Goal: Task Accomplishment & Management: Use online tool/utility

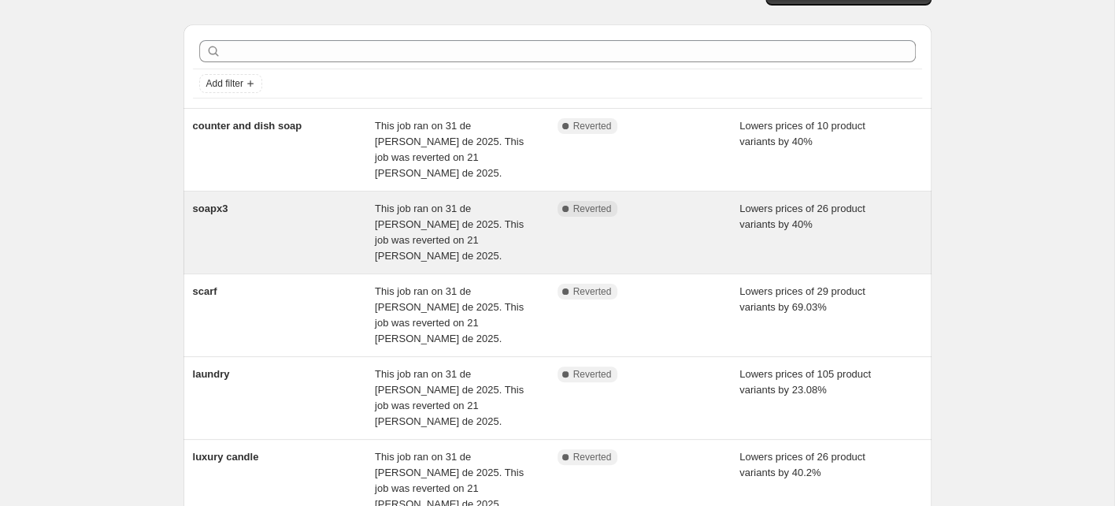
scroll to position [54, 0]
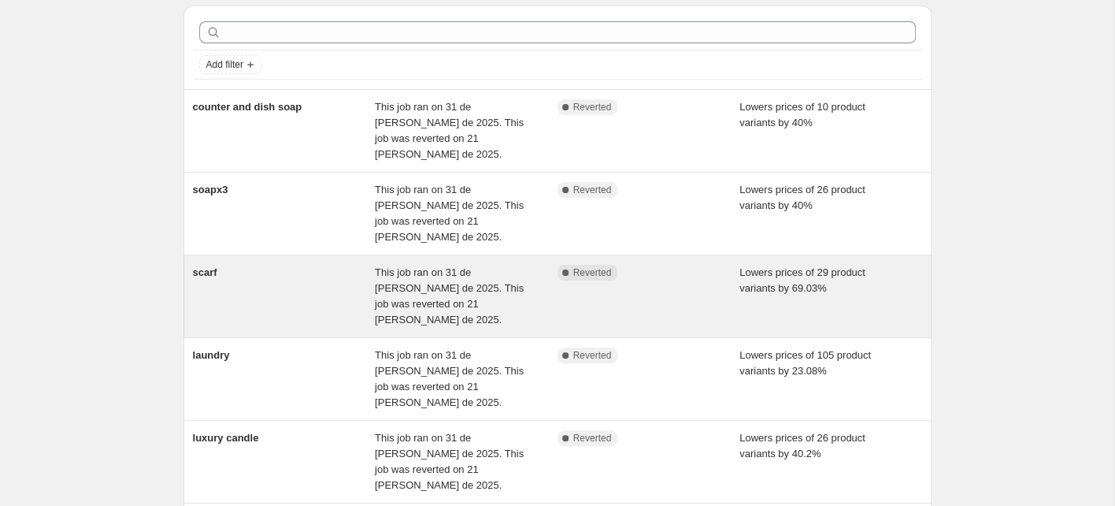
click at [292, 265] on div "scarf" at bounding box center [284, 296] width 183 height 63
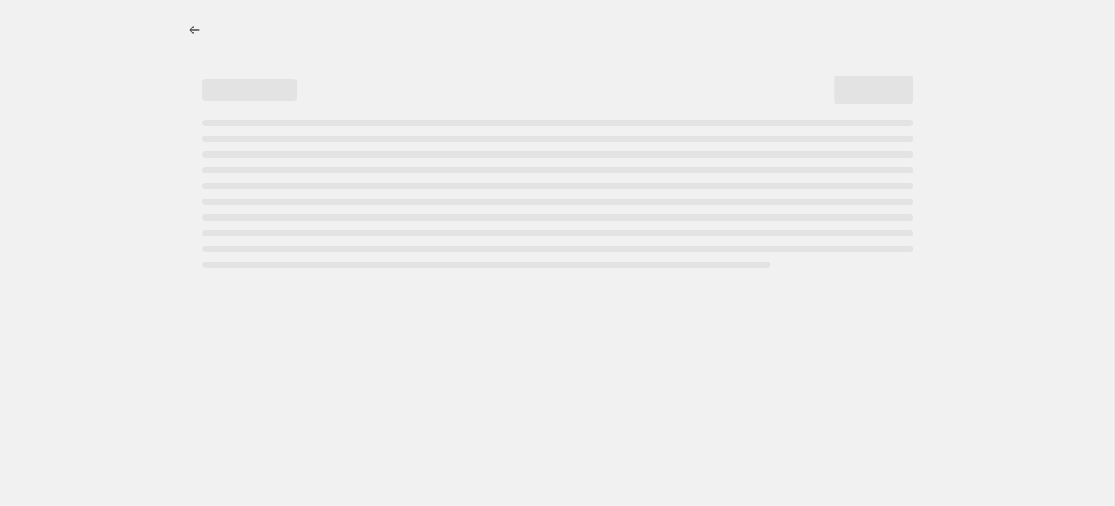
select select "percentage"
select select "collection"
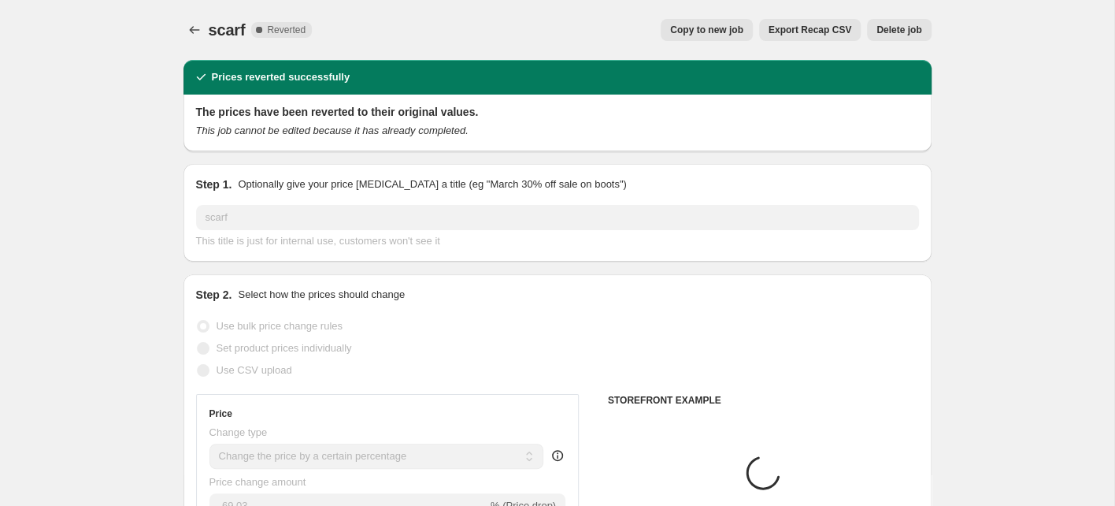
click at [706, 32] on span "Copy to new job" at bounding box center [706, 30] width 73 height 13
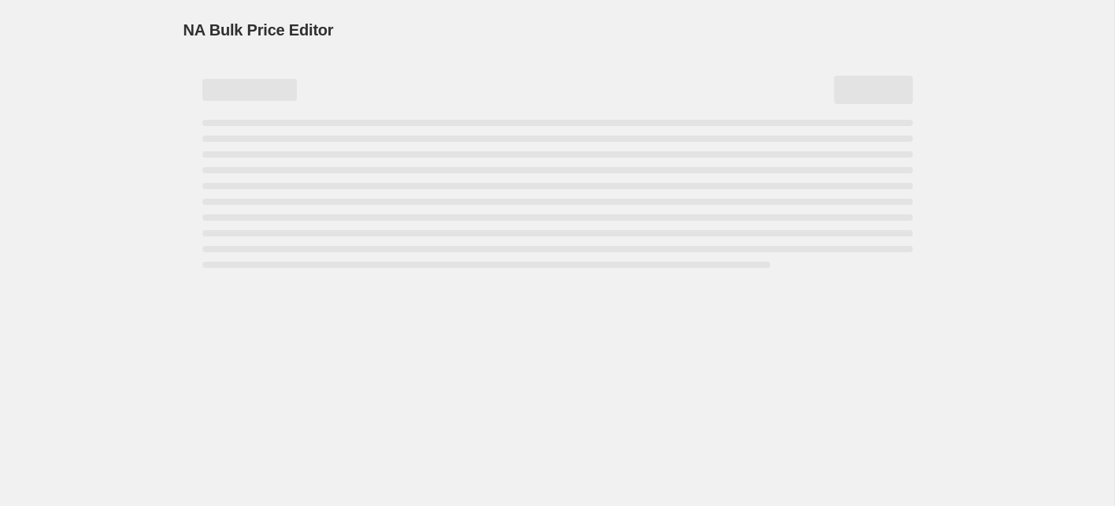
select select "percentage"
select select "collection"
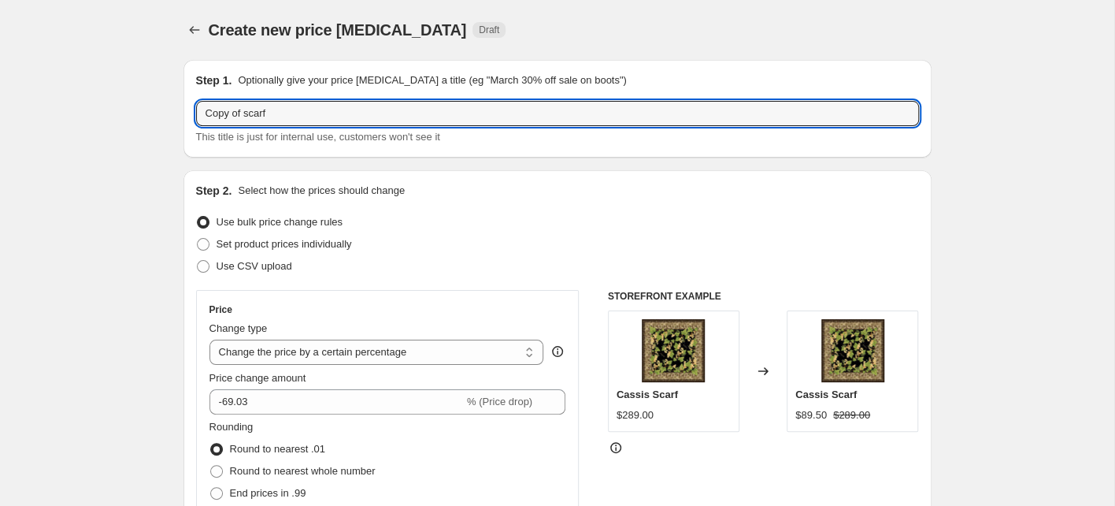
drag, startPoint x: 275, startPoint y: 110, endPoint x: 146, endPoint y: 117, distance: 129.3
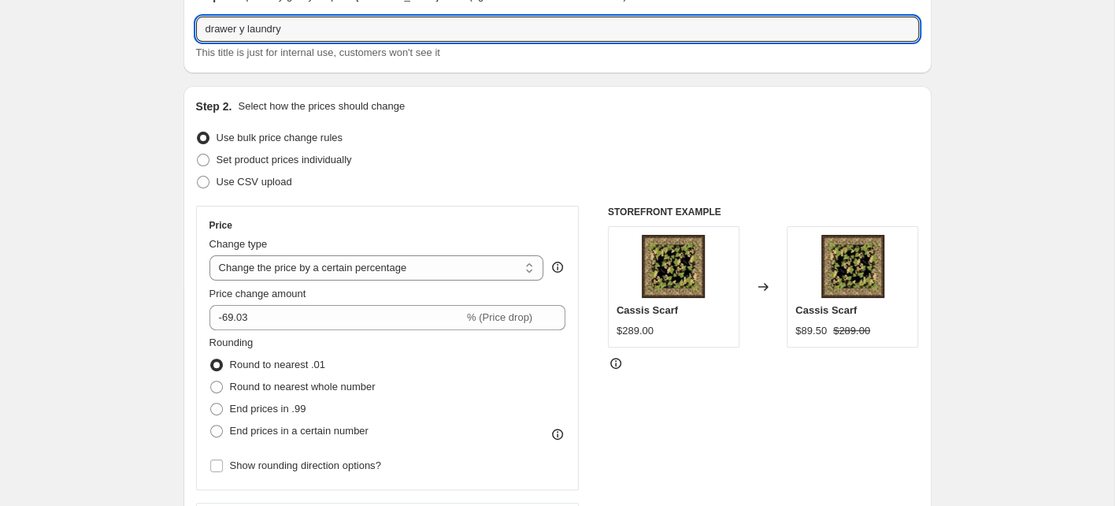
scroll to position [131, 0]
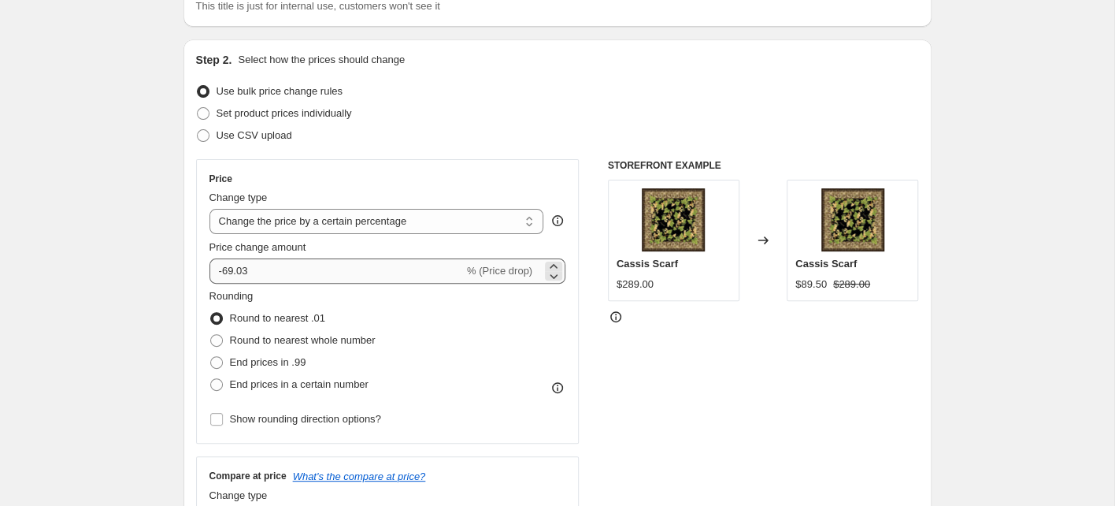
type input "drawer y laundry"
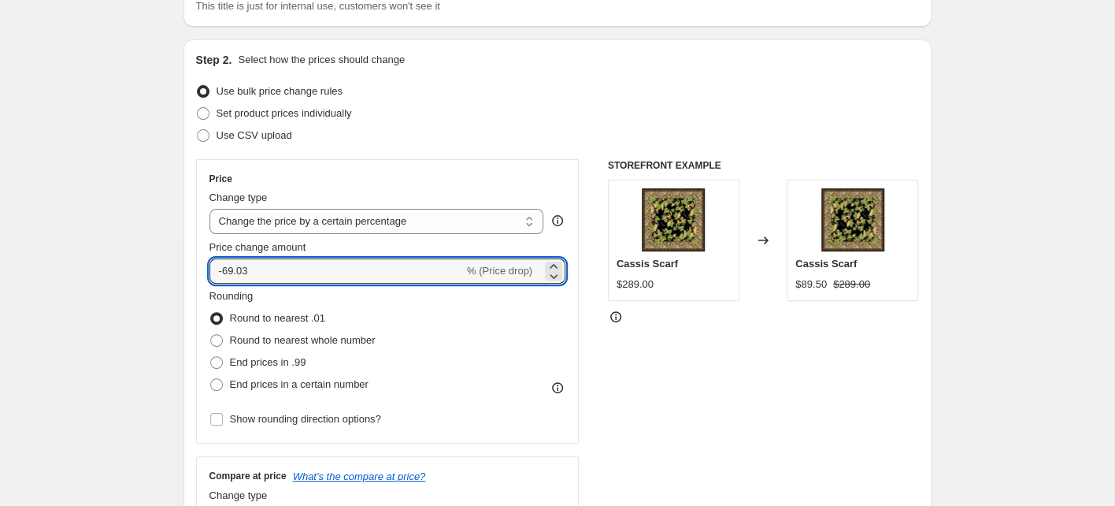
drag, startPoint x: 257, startPoint y: 269, endPoint x: 187, endPoint y: 271, distance: 70.1
click at [189, 272] on div "Step 2. Select how the prices should change Use bulk price change rules Set pro…" at bounding box center [558, 359] width 748 height 641
type input "-6"
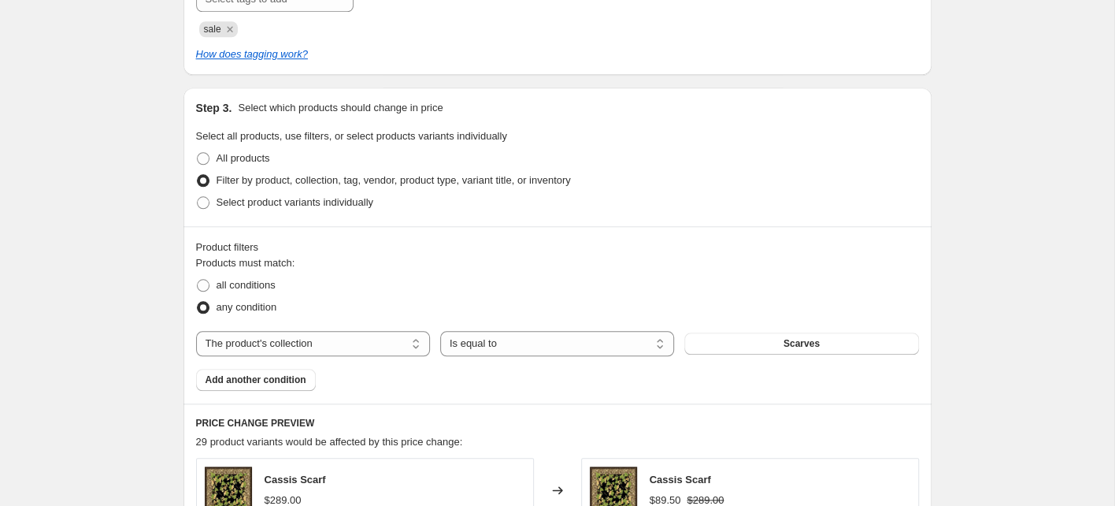
scroll to position [901, 0]
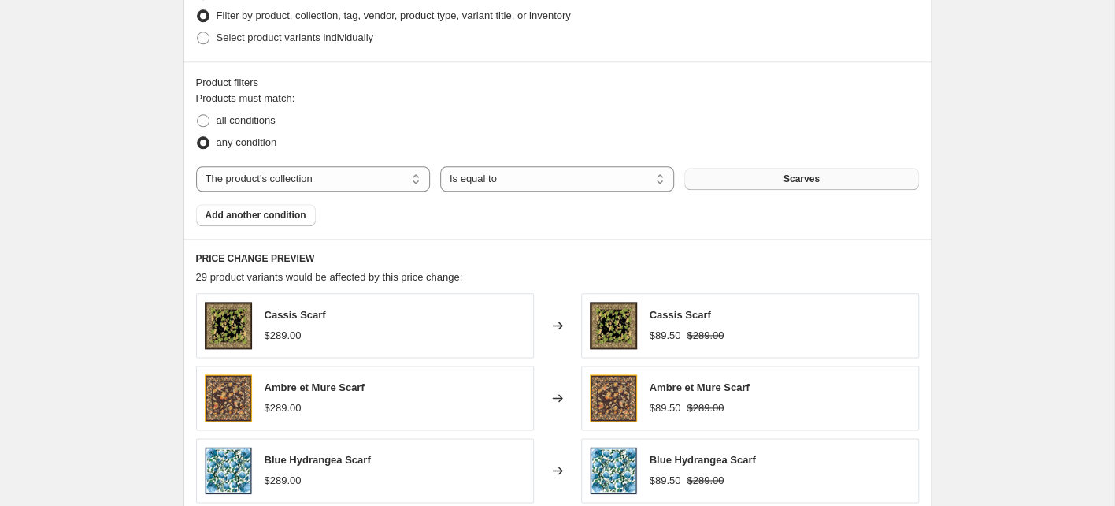
type input "-25"
click at [745, 176] on button "Scarves" at bounding box center [801, 179] width 234 height 22
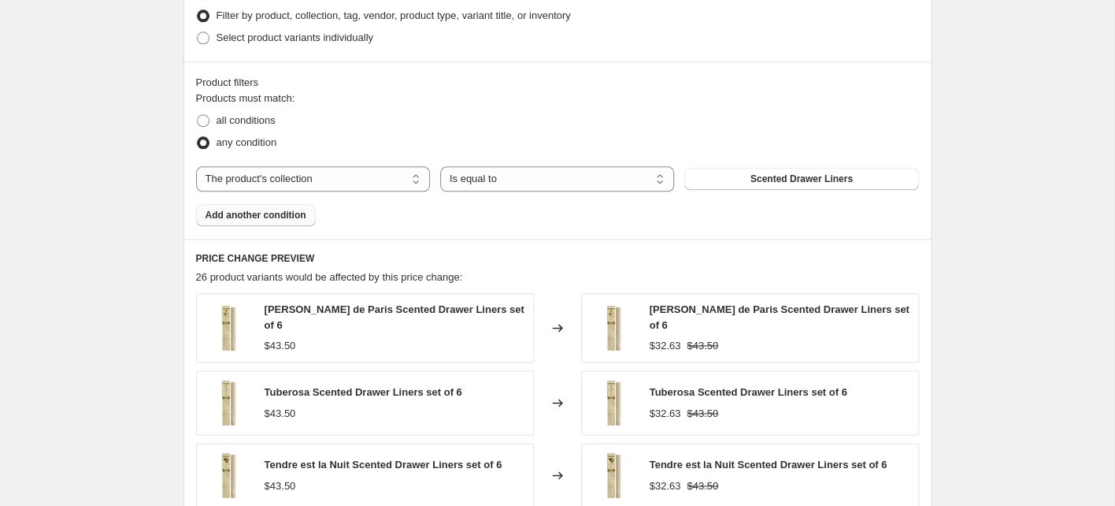
click at [286, 211] on span "Add another condition" at bounding box center [256, 215] width 101 height 13
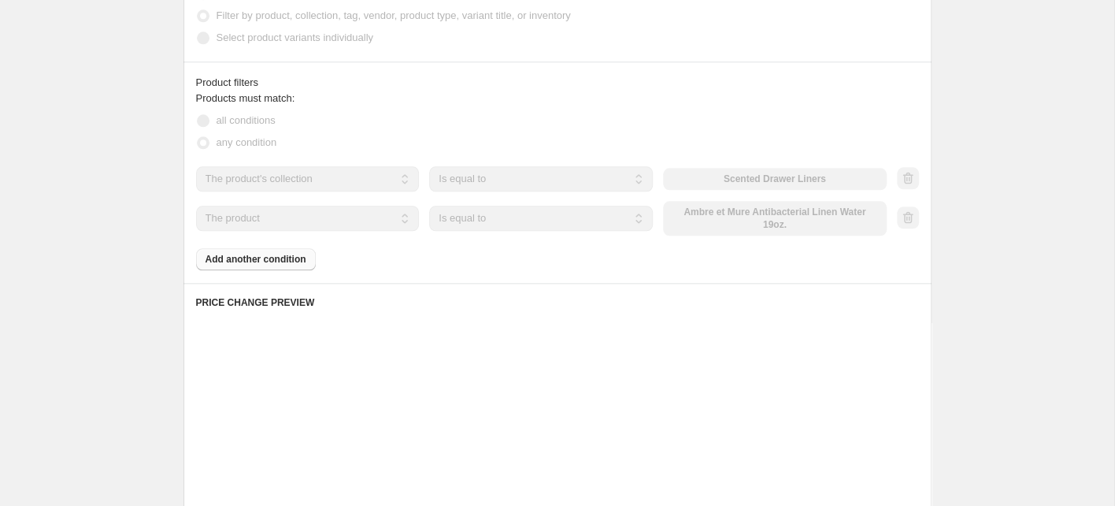
click at [754, 227] on div "The product The product's collection The product's tag The product's vendor The…" at bounding box center [541, 218] width 691 height 35
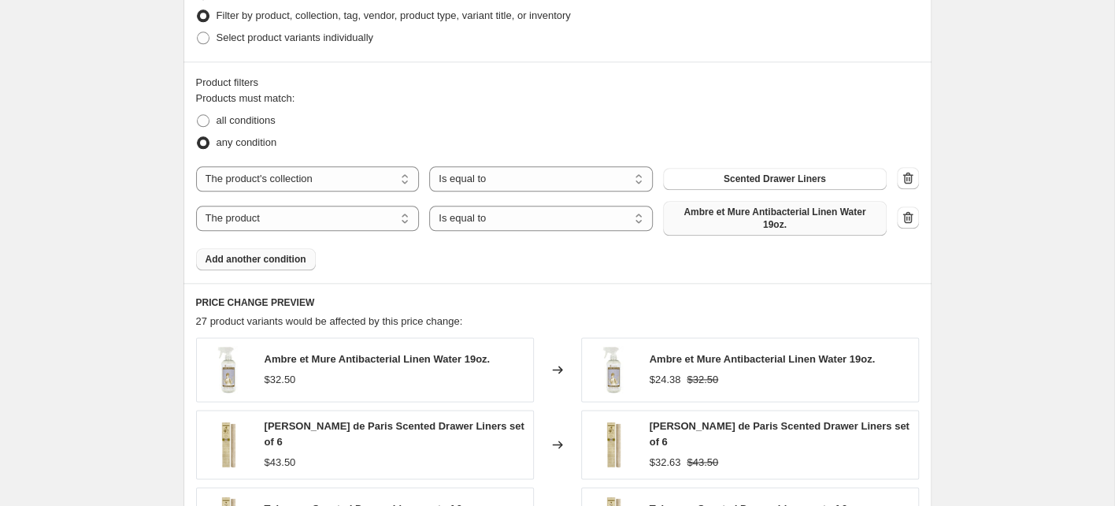
click at [733, 219] on span "Ambre et Mure Antibacterial Linen Water 19oz." at bounding box center [775, 218] width 205 height 25
select select "collection"
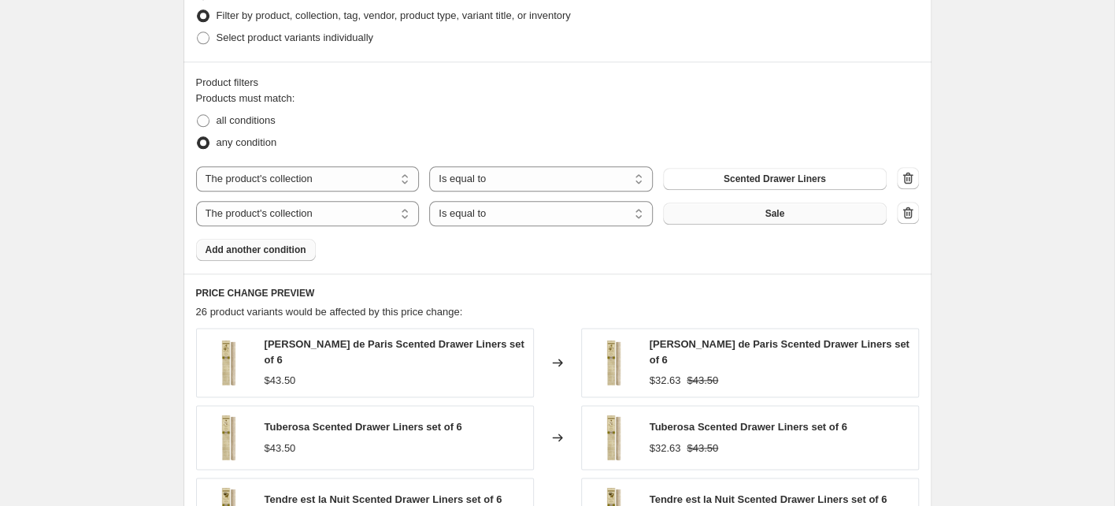
click at [761, 213] on button "Sale" at bounding box center [775, 213] width 224 height 22
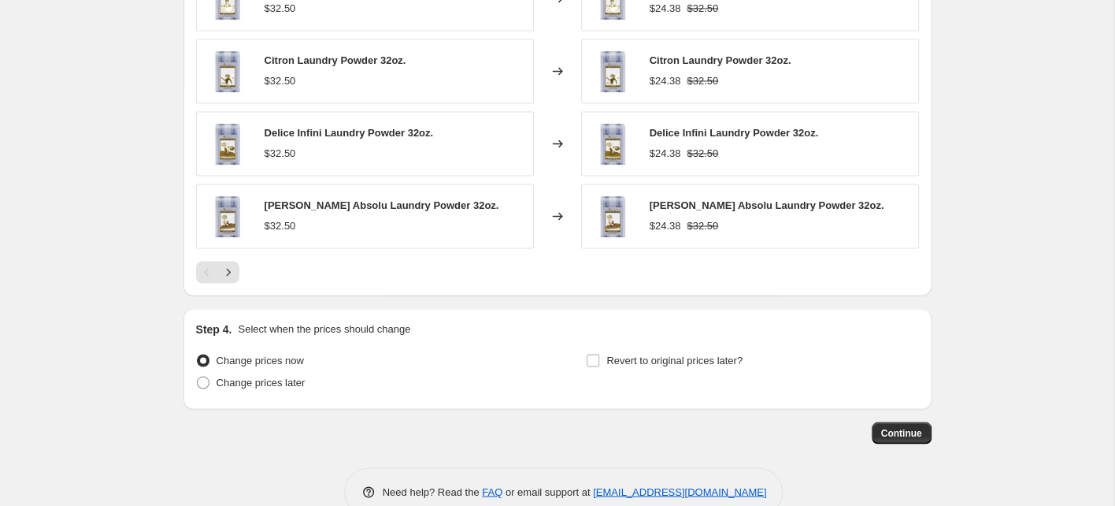
scroll to position [1365, 0]
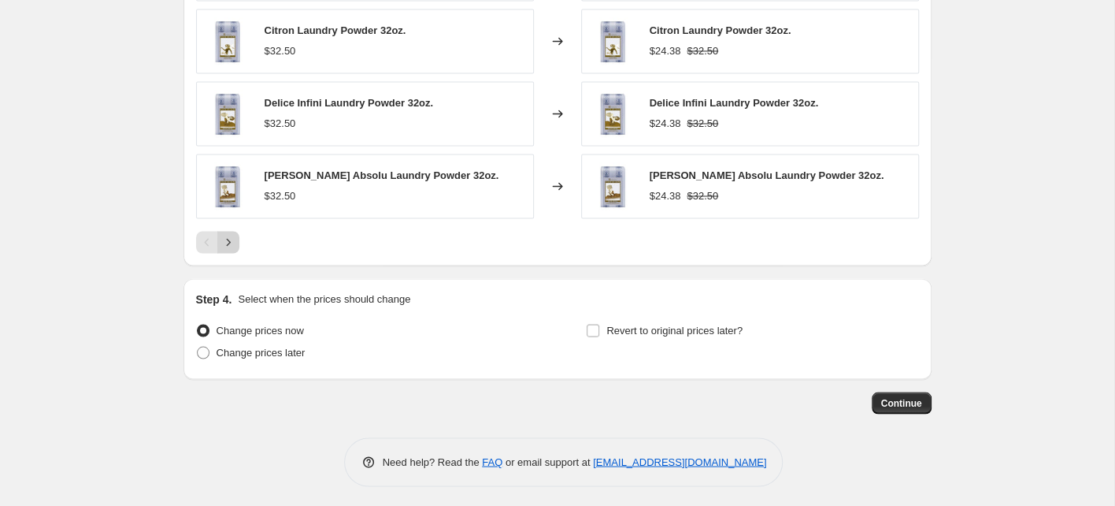
click at [232, 239] on icon "Next" at bounding box center [229, 242] width 16 height 16
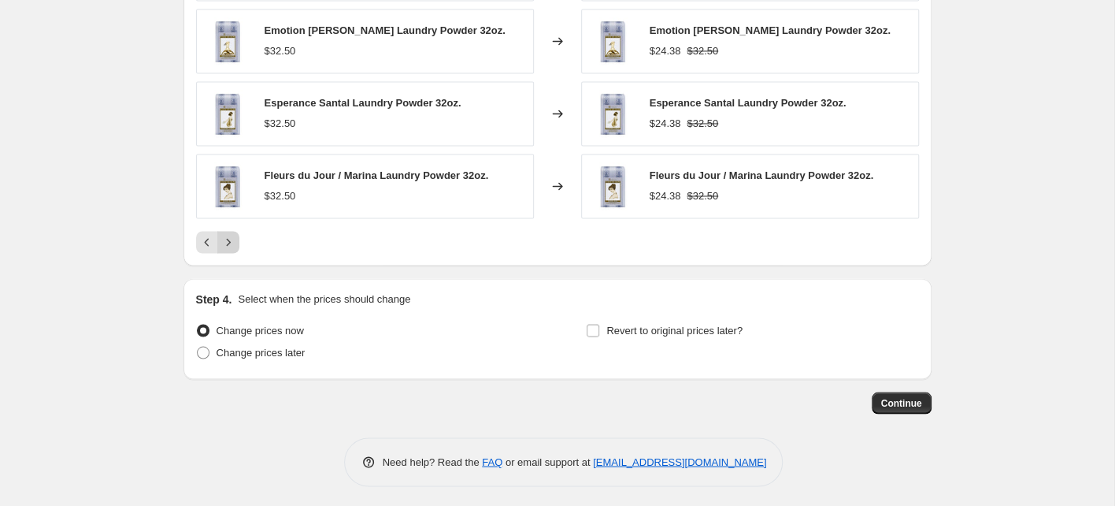
click at [225, 236] on icon "Next" at bounding box center [229, 242] width 16 height 16
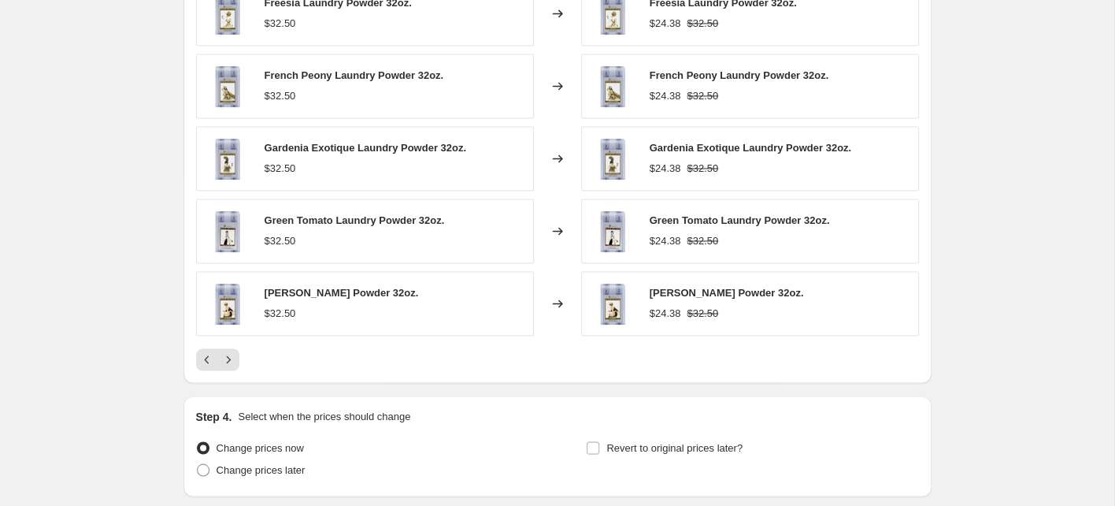
scroll to position [1264, 0]
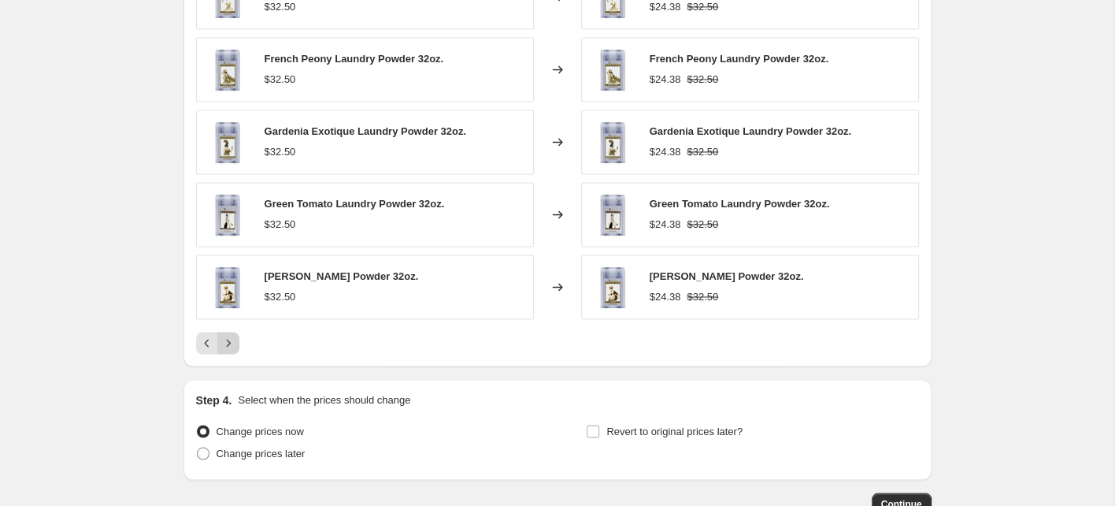
click at [234, 335] on icon "Next" at bounding box center [229, 343] width 16 height 16
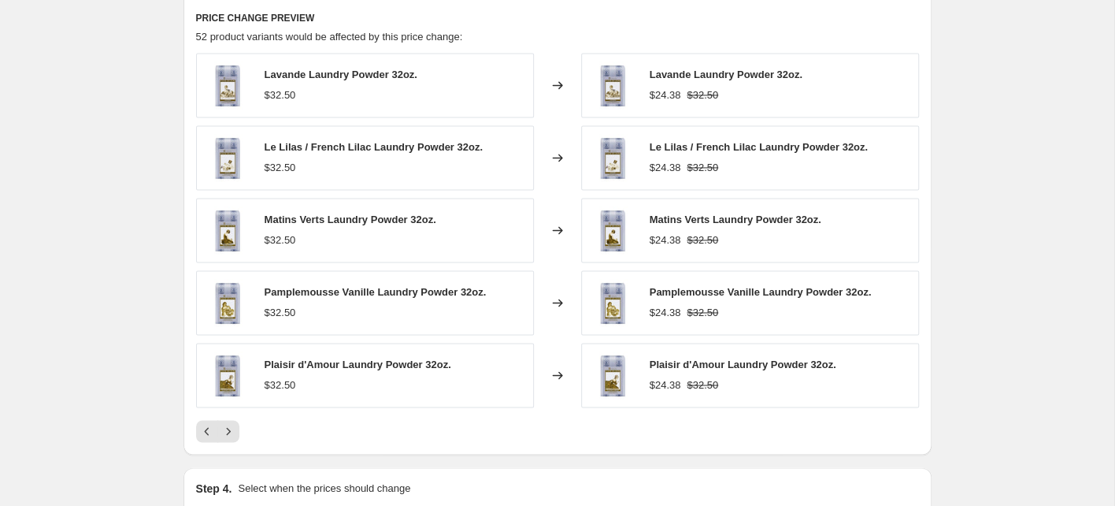
scroll to position [1174, 0]
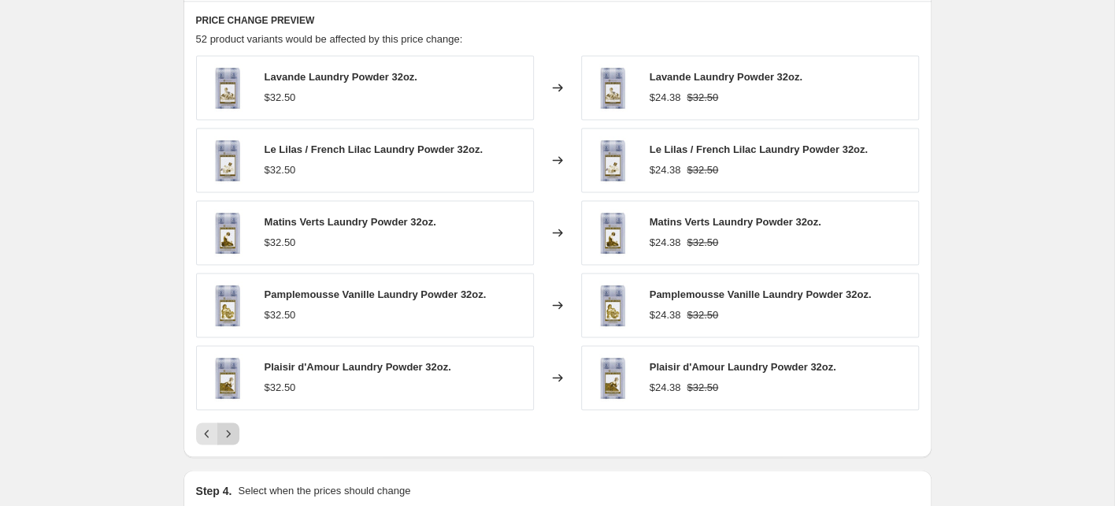
click at [225, 425] on icon "Next" at bounding box center [229, 433] width 16 height 16
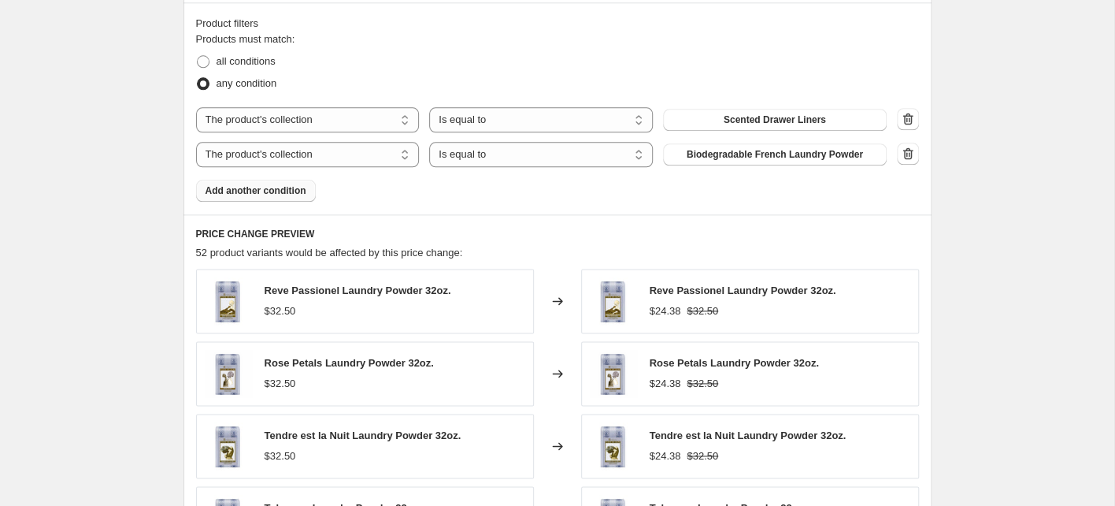
scroll to position [949, 0]
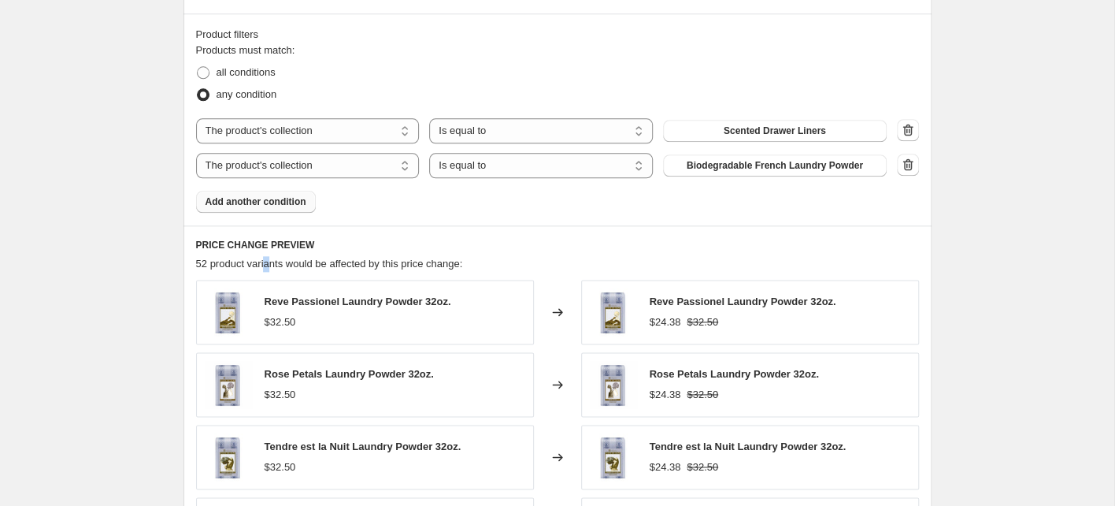
click at [270, 264] on span "52 product variants would be affected by this price change:" at bounding box center [329, 264] width 267 height 12
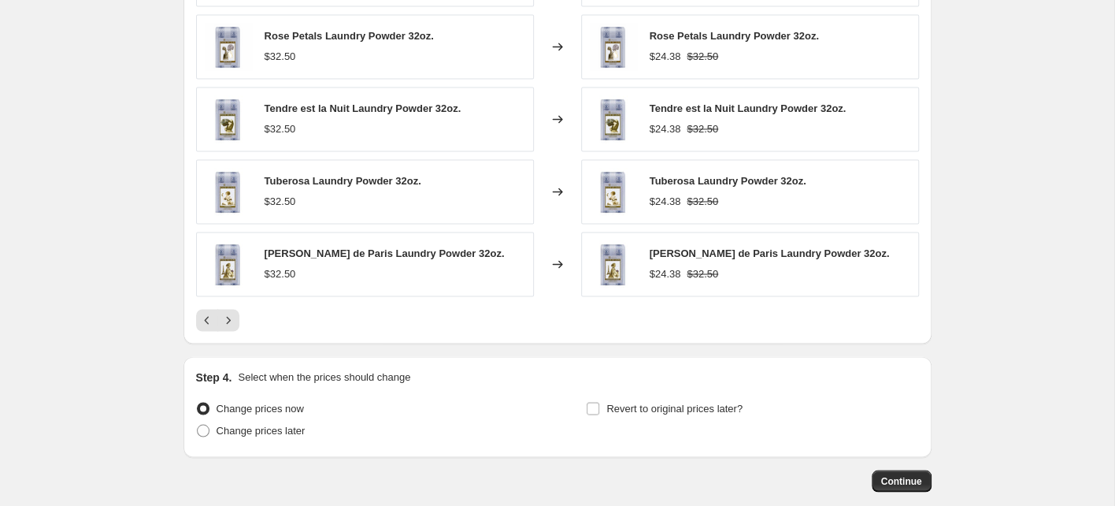
scroll to position [1365, 0]
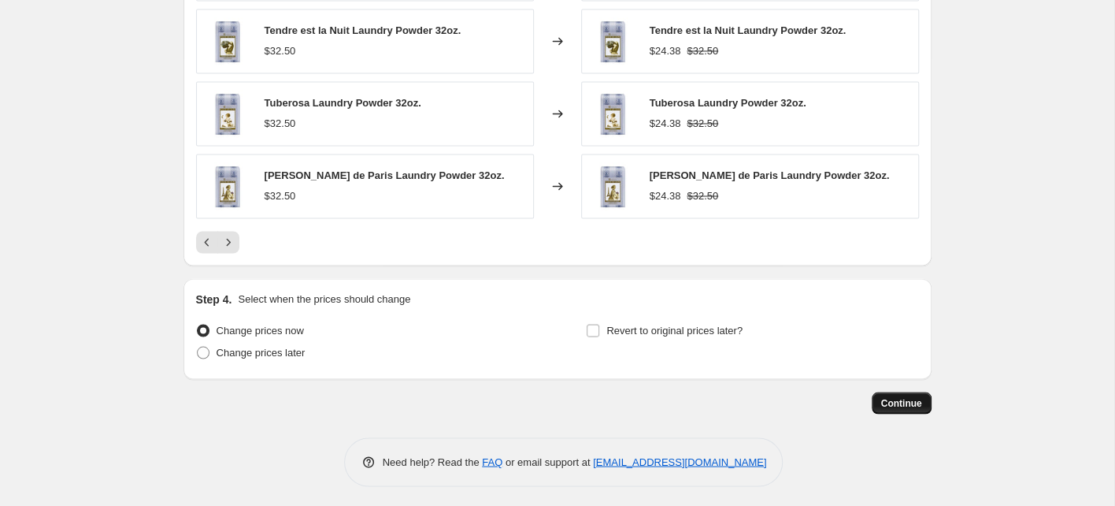
click at [914, 399] on span "Continue" at bounding box center [901, 402] width 41 height 13
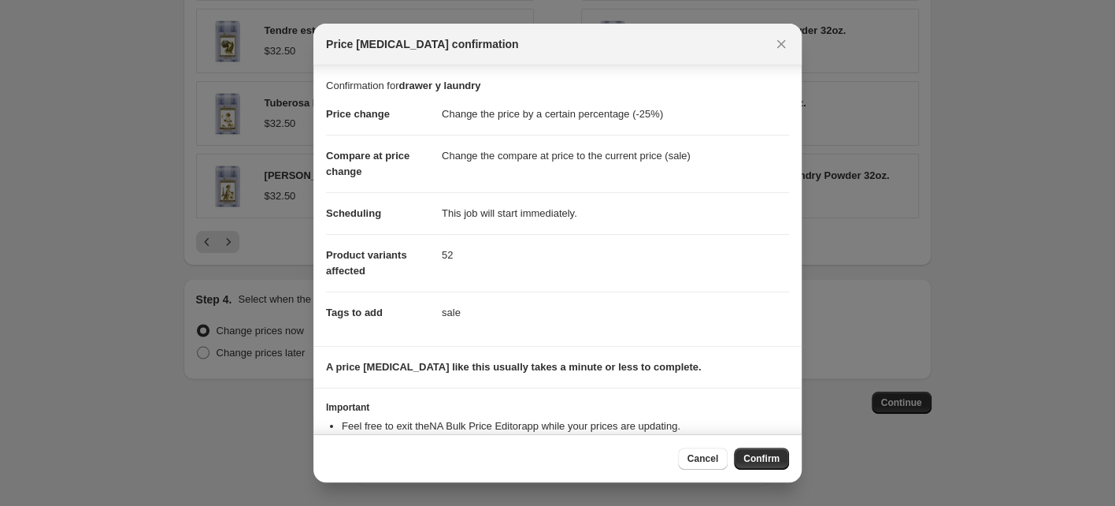
scroll to position [53, 0]
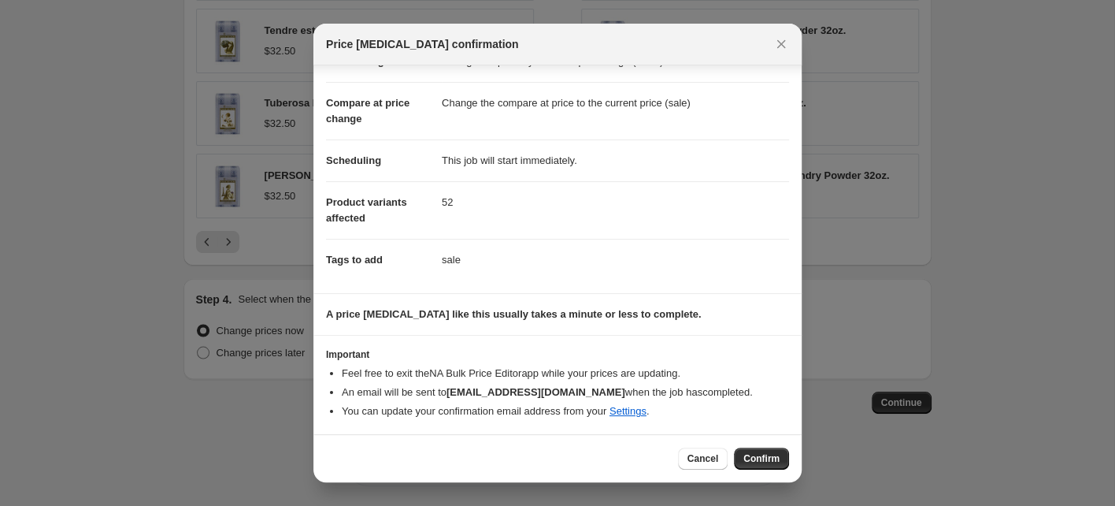
click at [772, 460] on span "Confirm" at bounding box center [762, 458] width 36 height 13
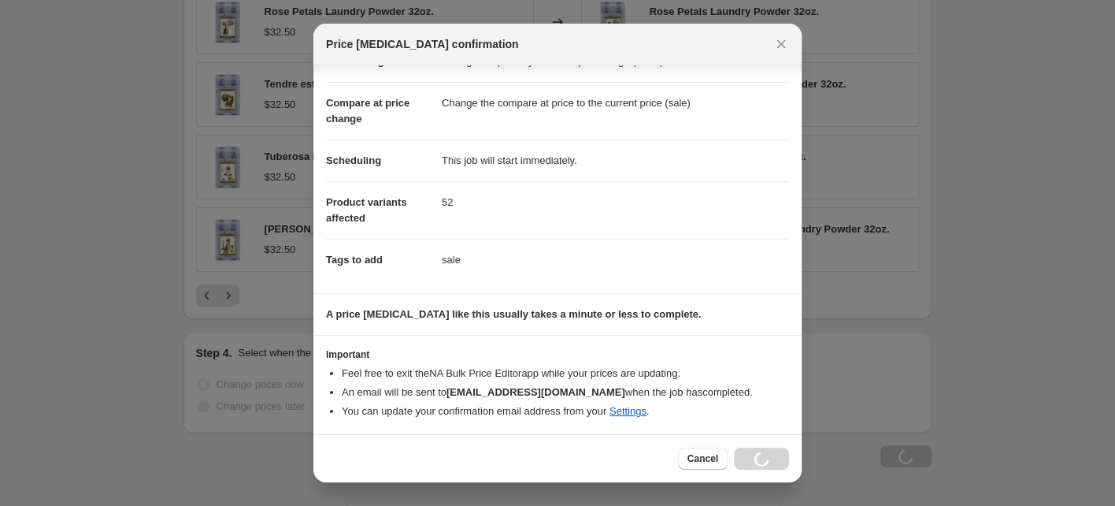
scroll to position [1364, 0]
